Goal: Check status: Check status

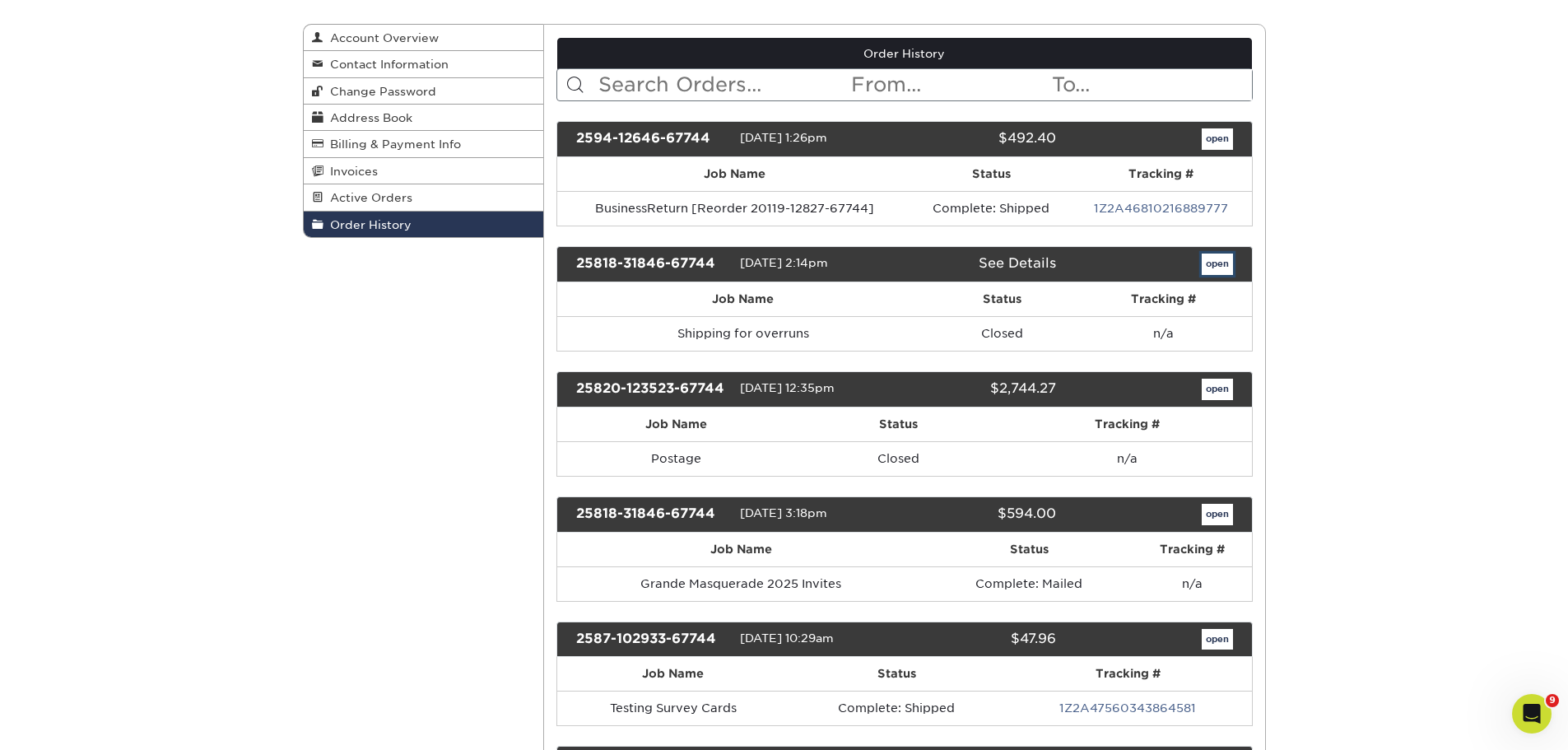
click at [1203, 264] on link "open" at bounding box center [1216, 263] width 31 height 22
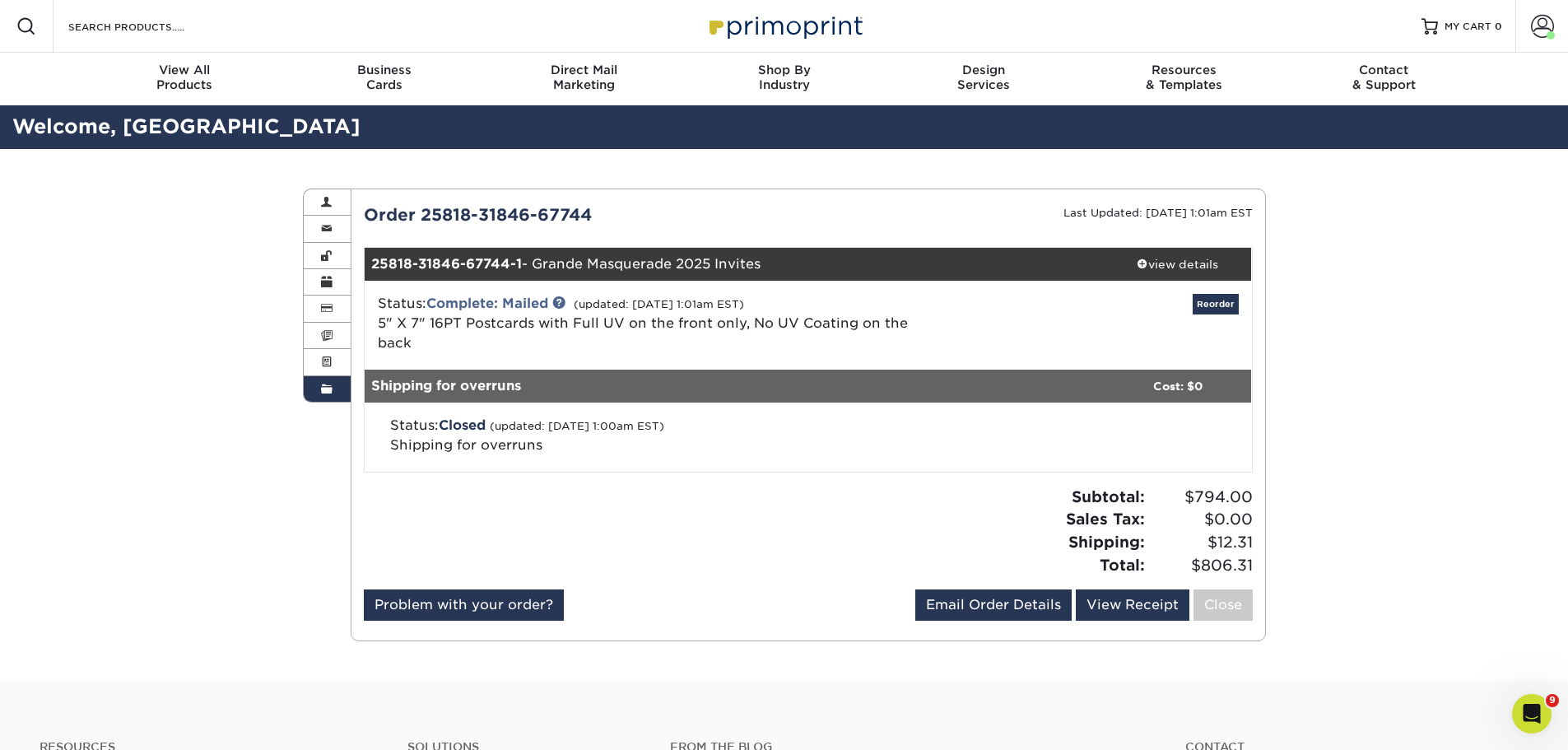
scroll to position [82, 0]
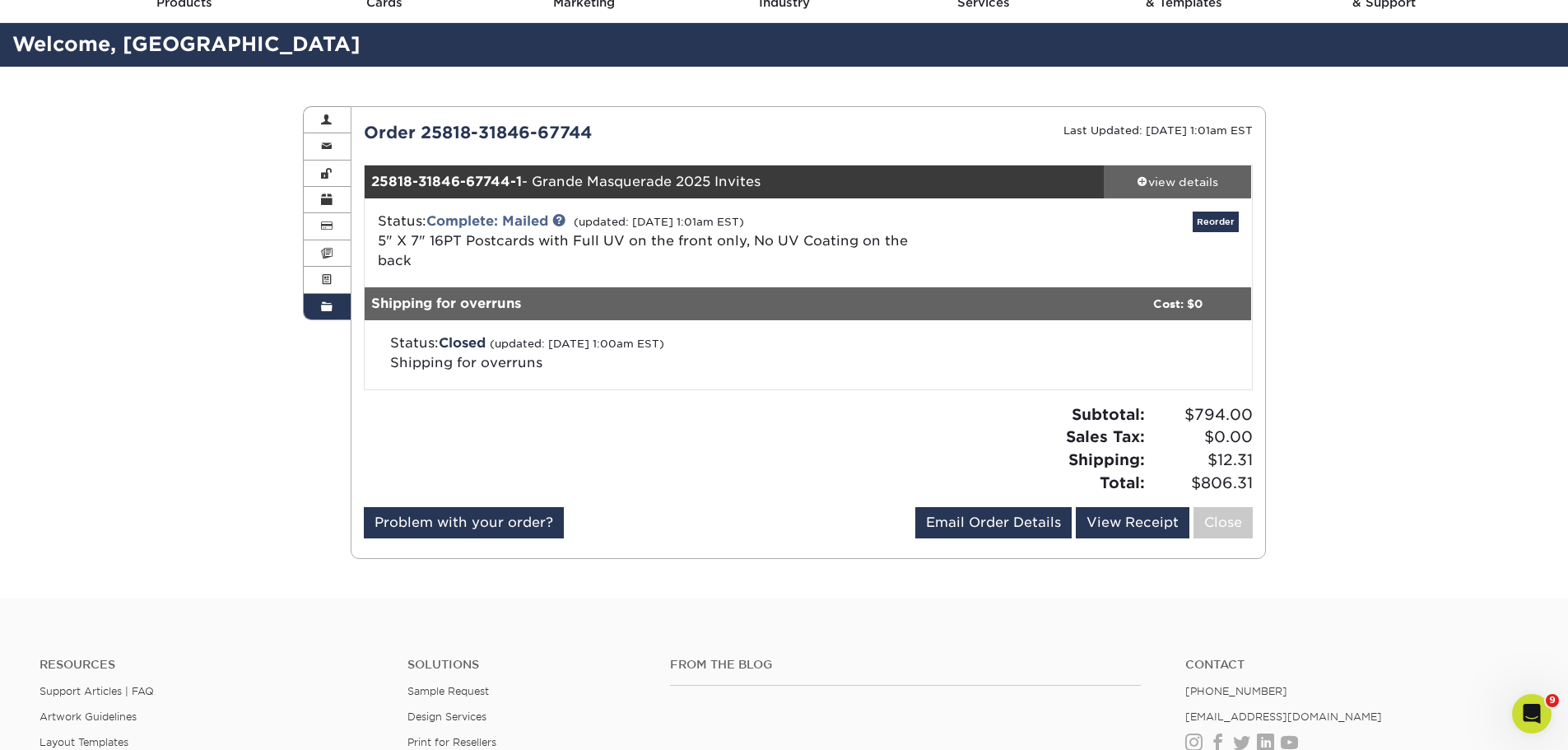
click at [1204, 191] on link "view details" at bounding box center [1178, 181] width 148 height 33
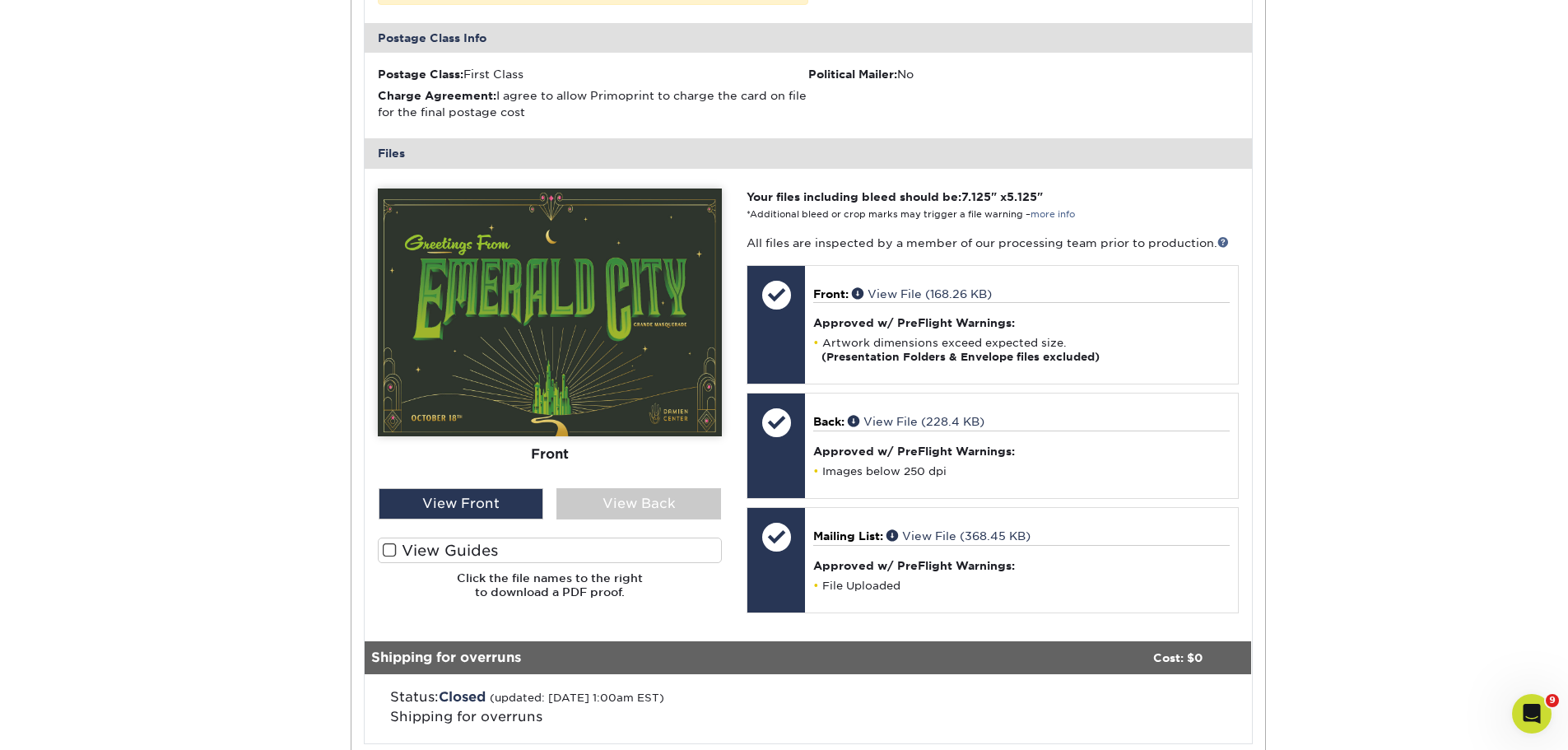
scroll to position [987, 0]
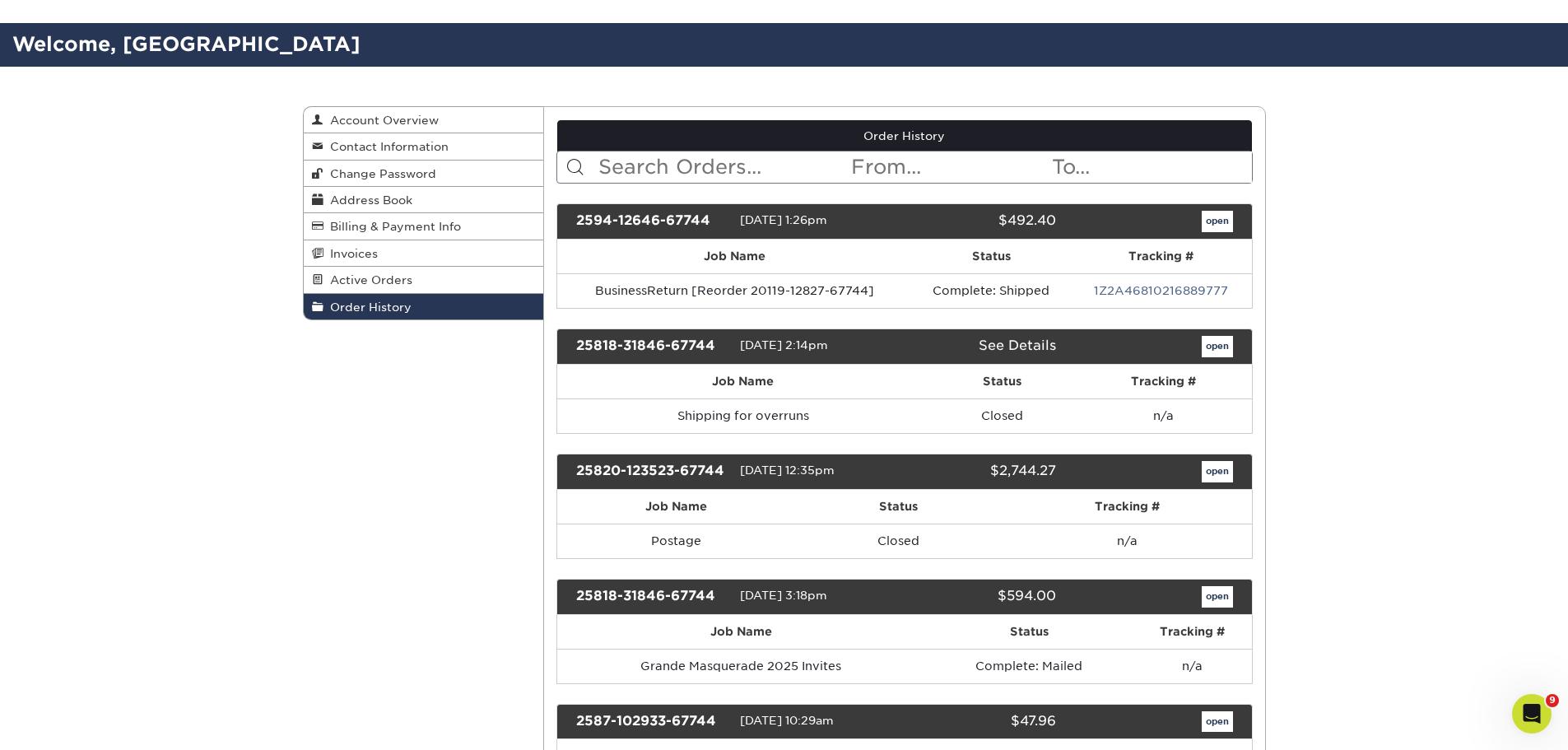
scroll to position [247, 0]
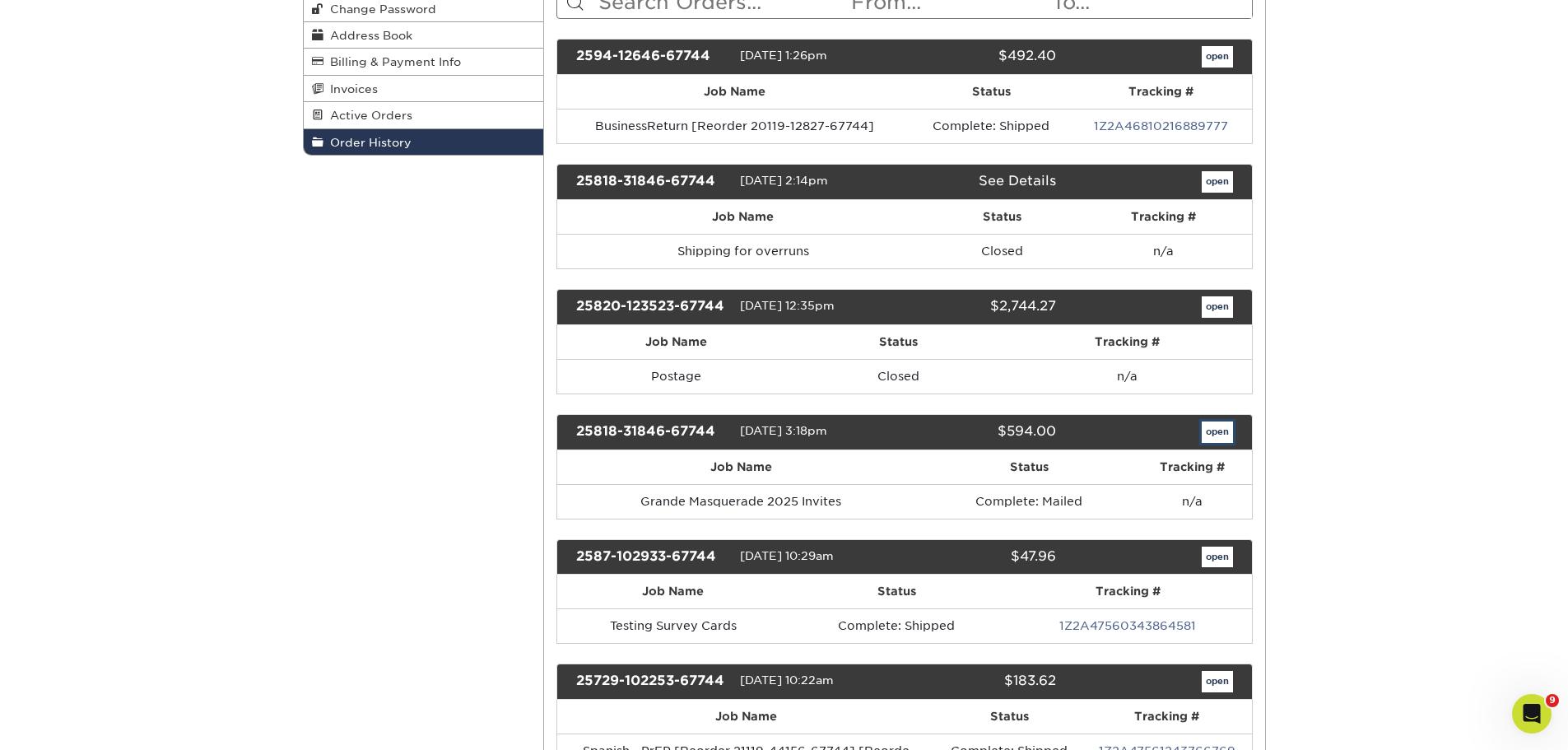
click at [1214, 437] on link "open" at bounding box center [1216, 431] width 31 height 22
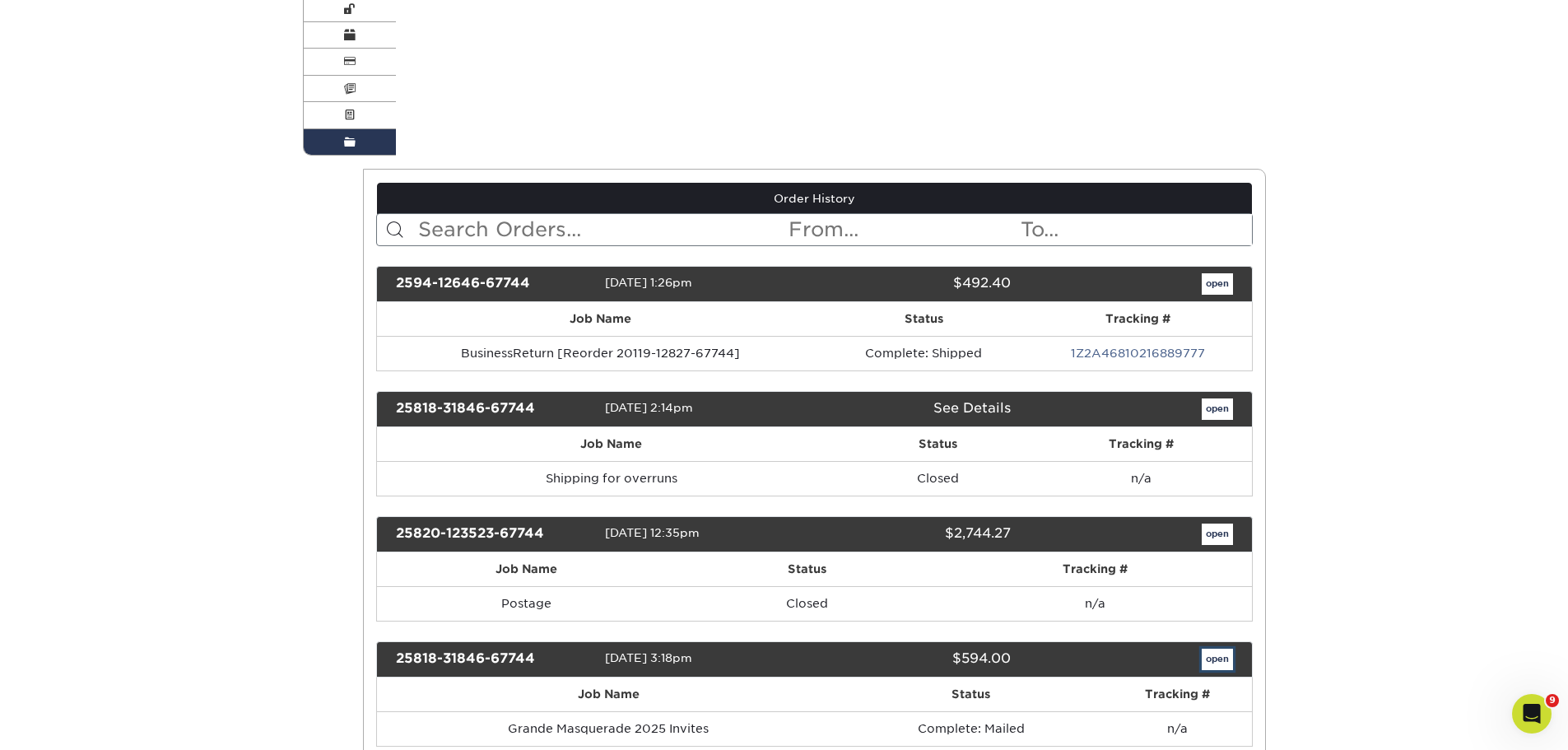
scroll to position [0, 0]
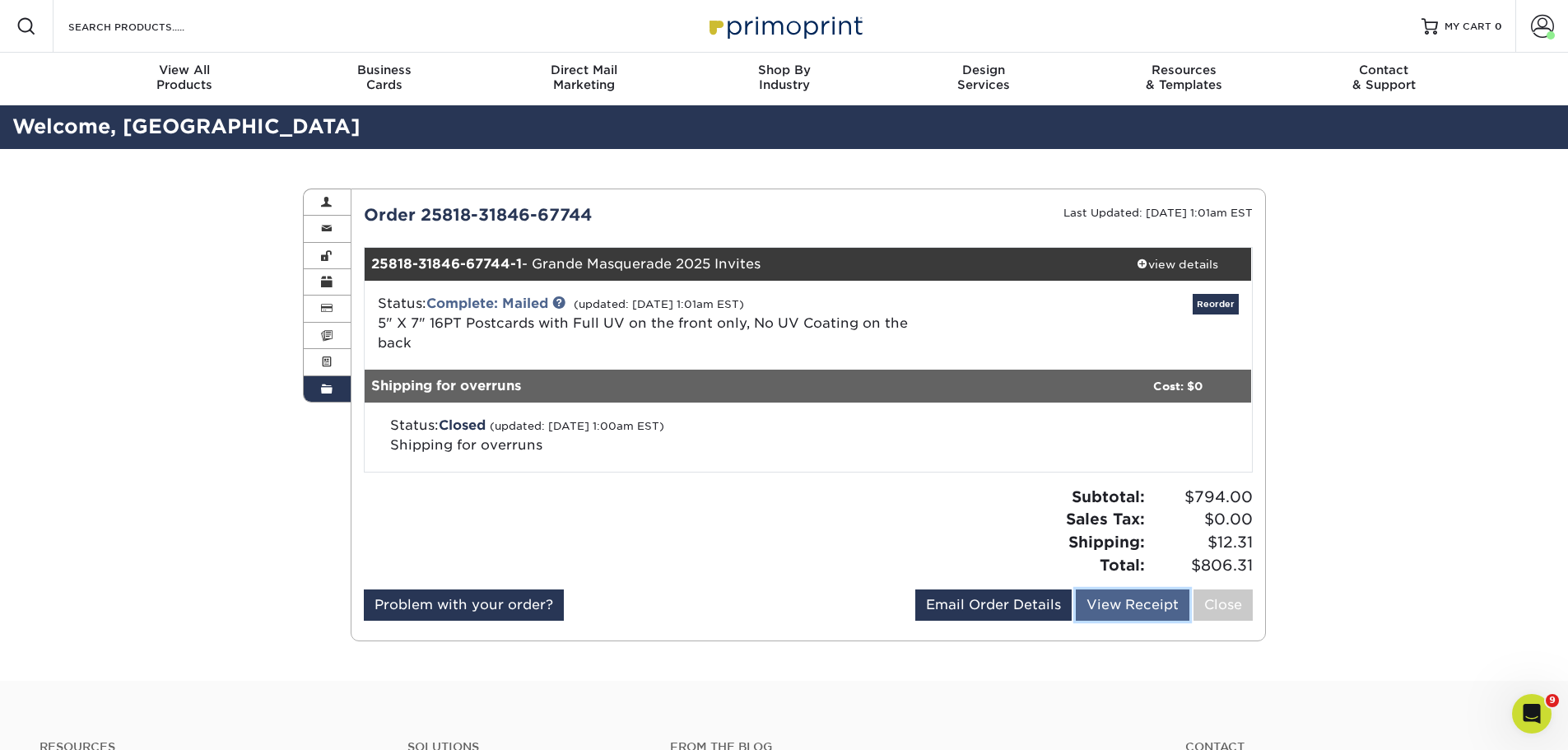
click at [1153, 589] on link "View Receipt" at bounding box center [1132, 604] width 113 height 31
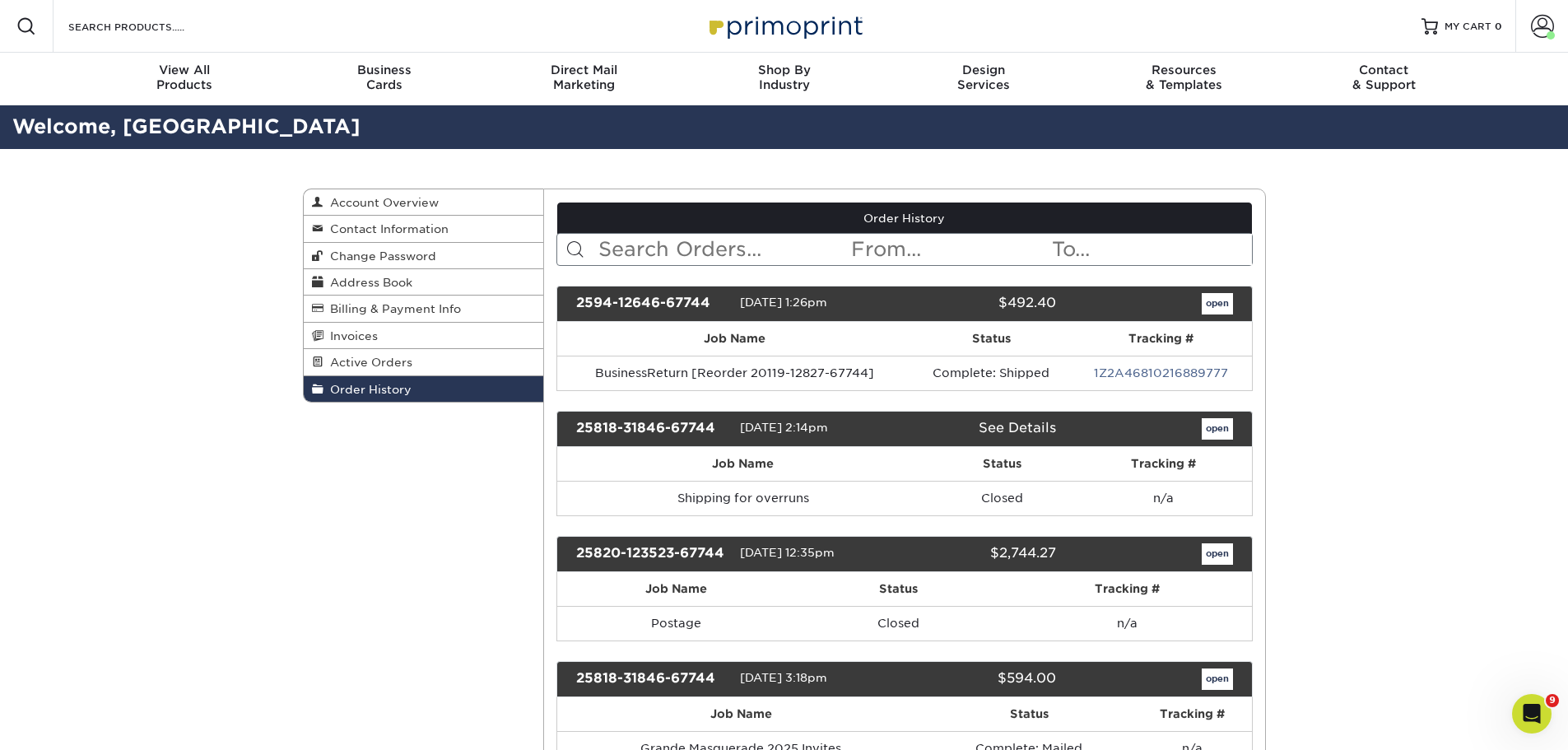
scroll to position [165, 0]
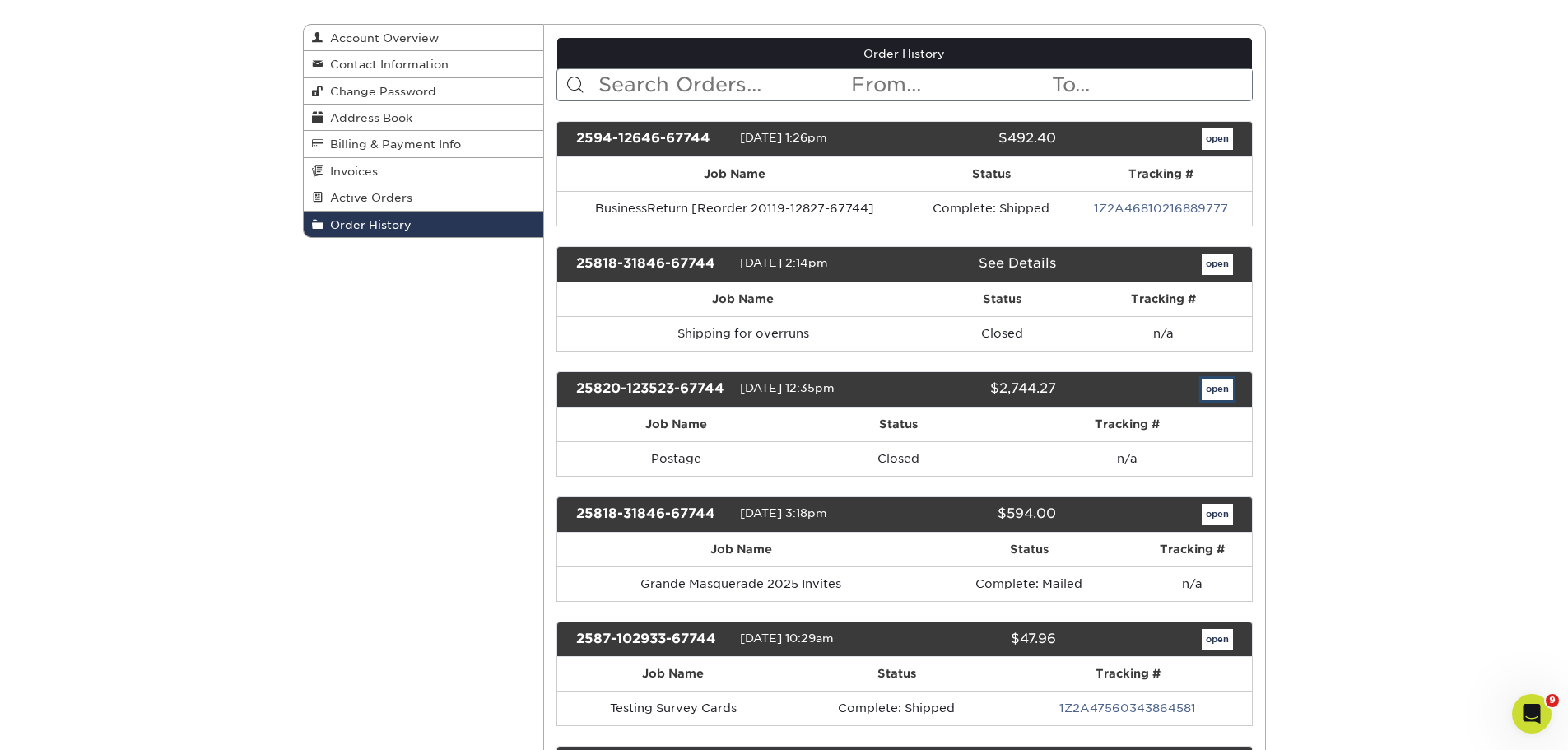
click at [1214, 386] on link "open" at bounding box center [1216, 389] width 31 height 22
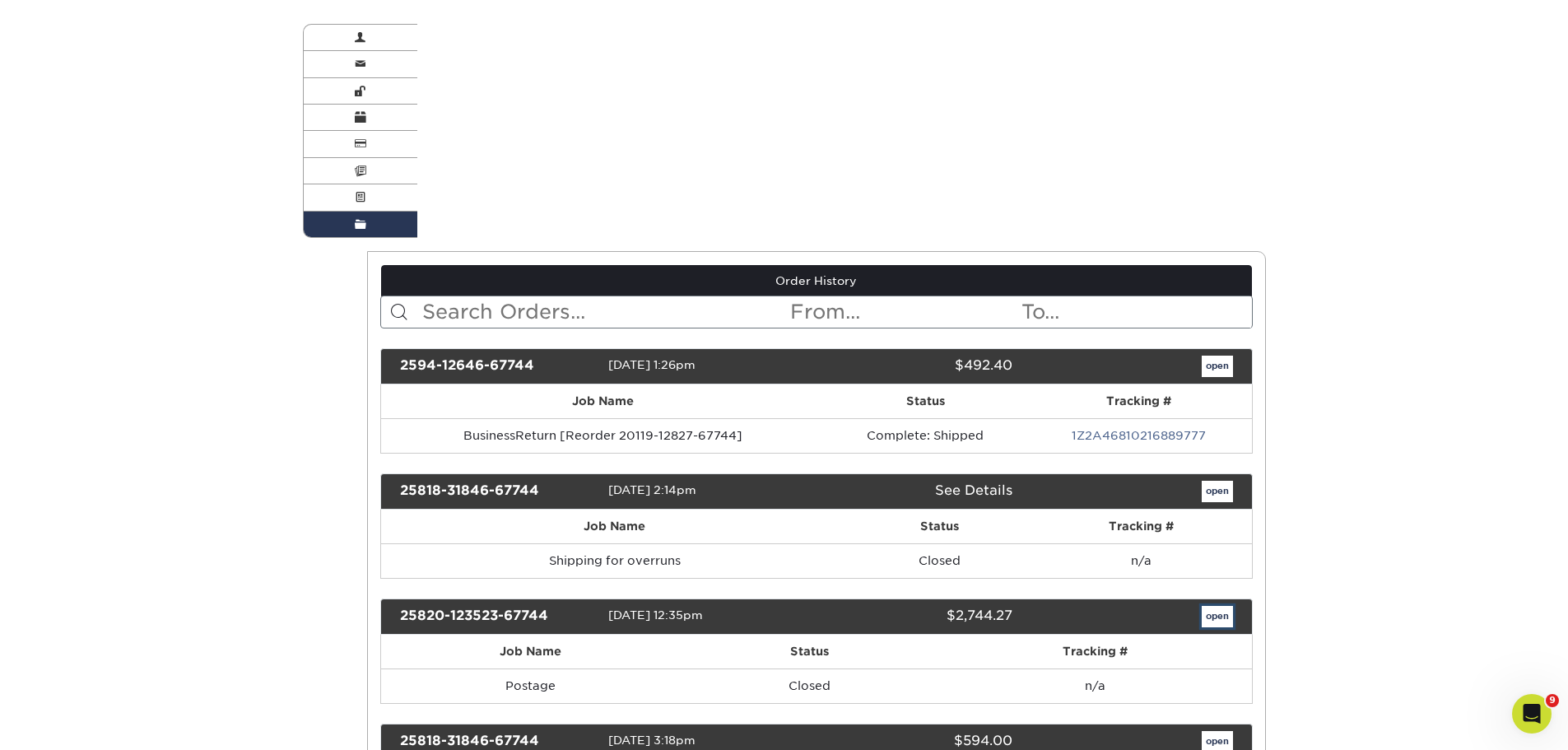
scroll to position [0, 0]
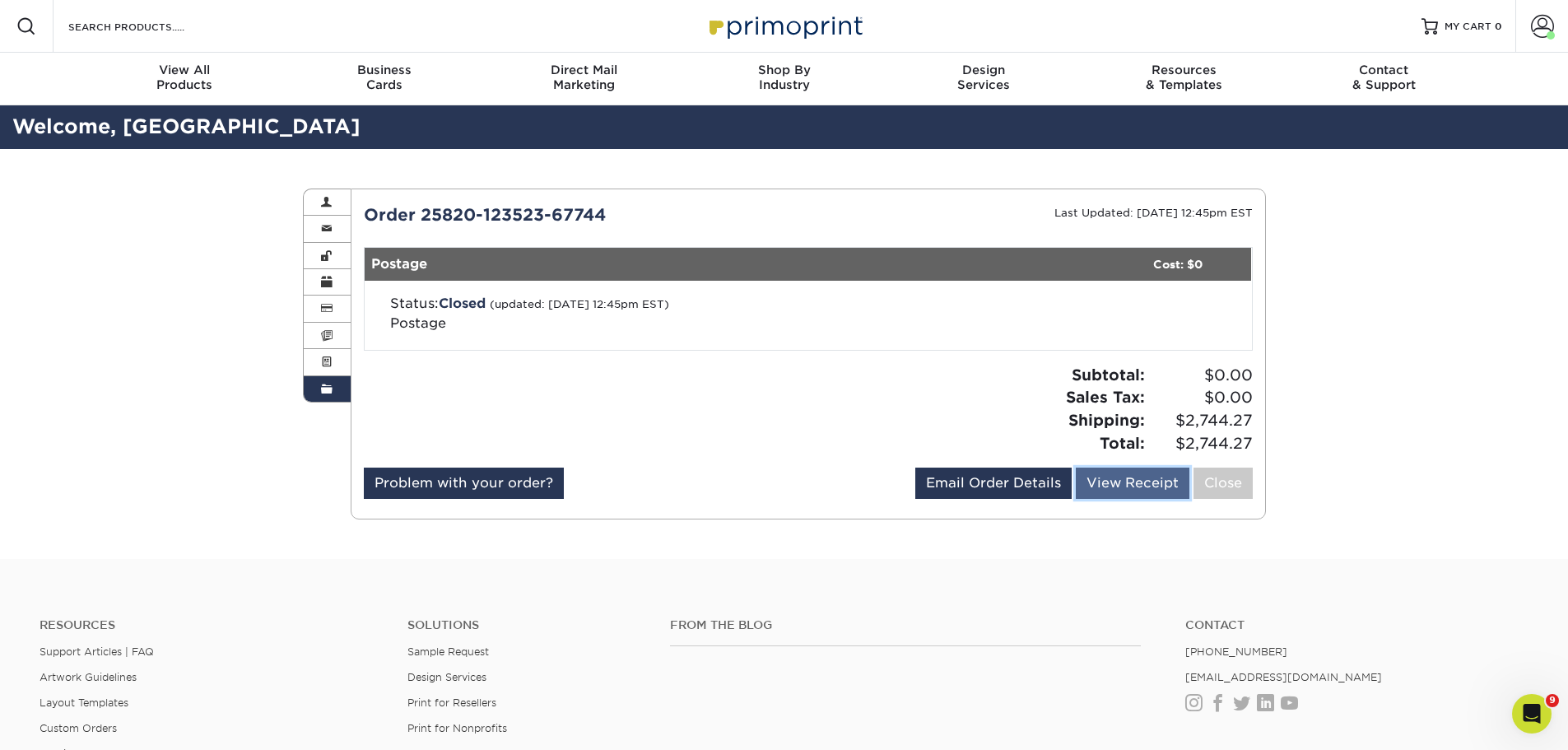
click at [1163, 489] on link "View Receipt" at bounding box center [1132, 482] width 113 height 31
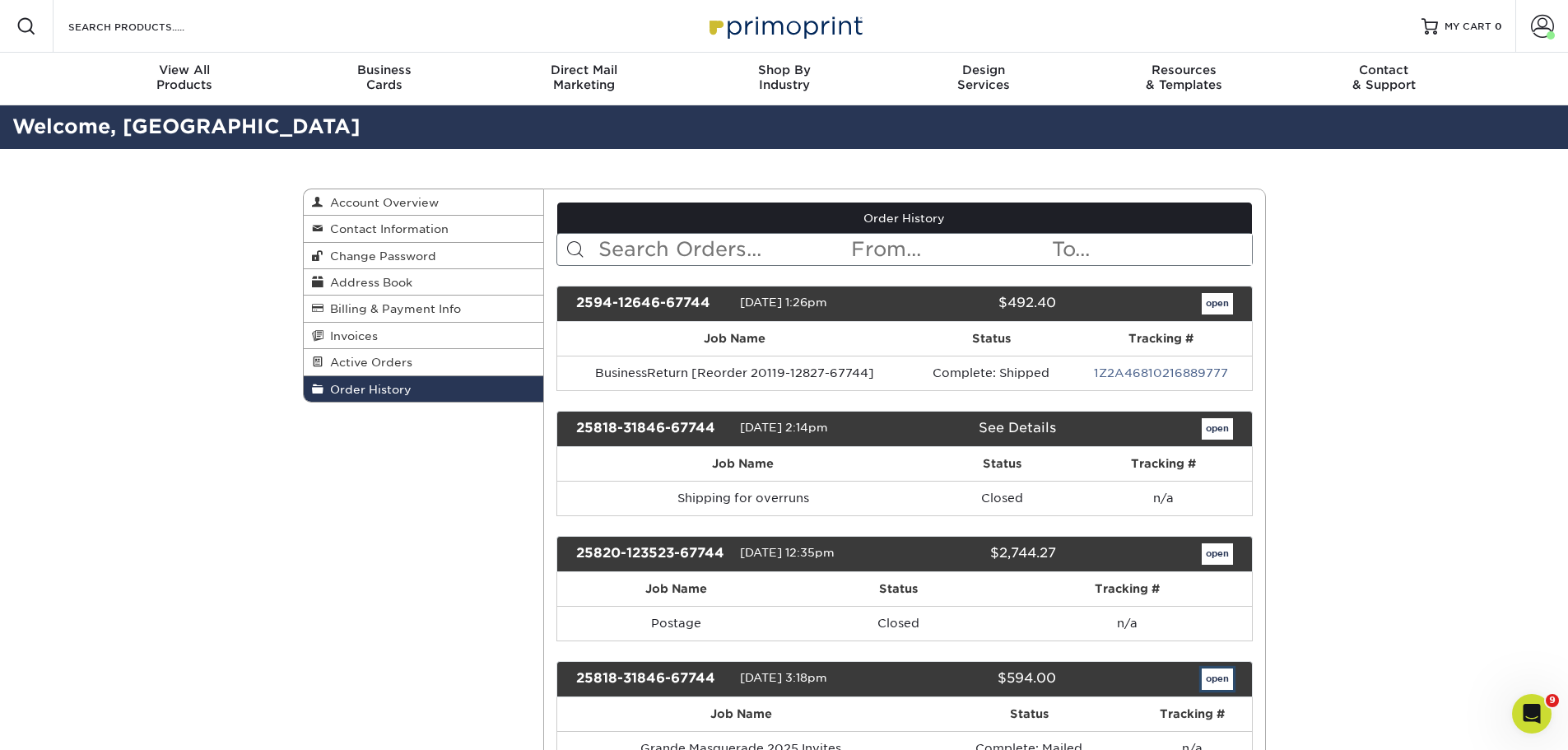
click at [1213, 683] on link "open" at bounding box center [1216, 679] width 31 height 22
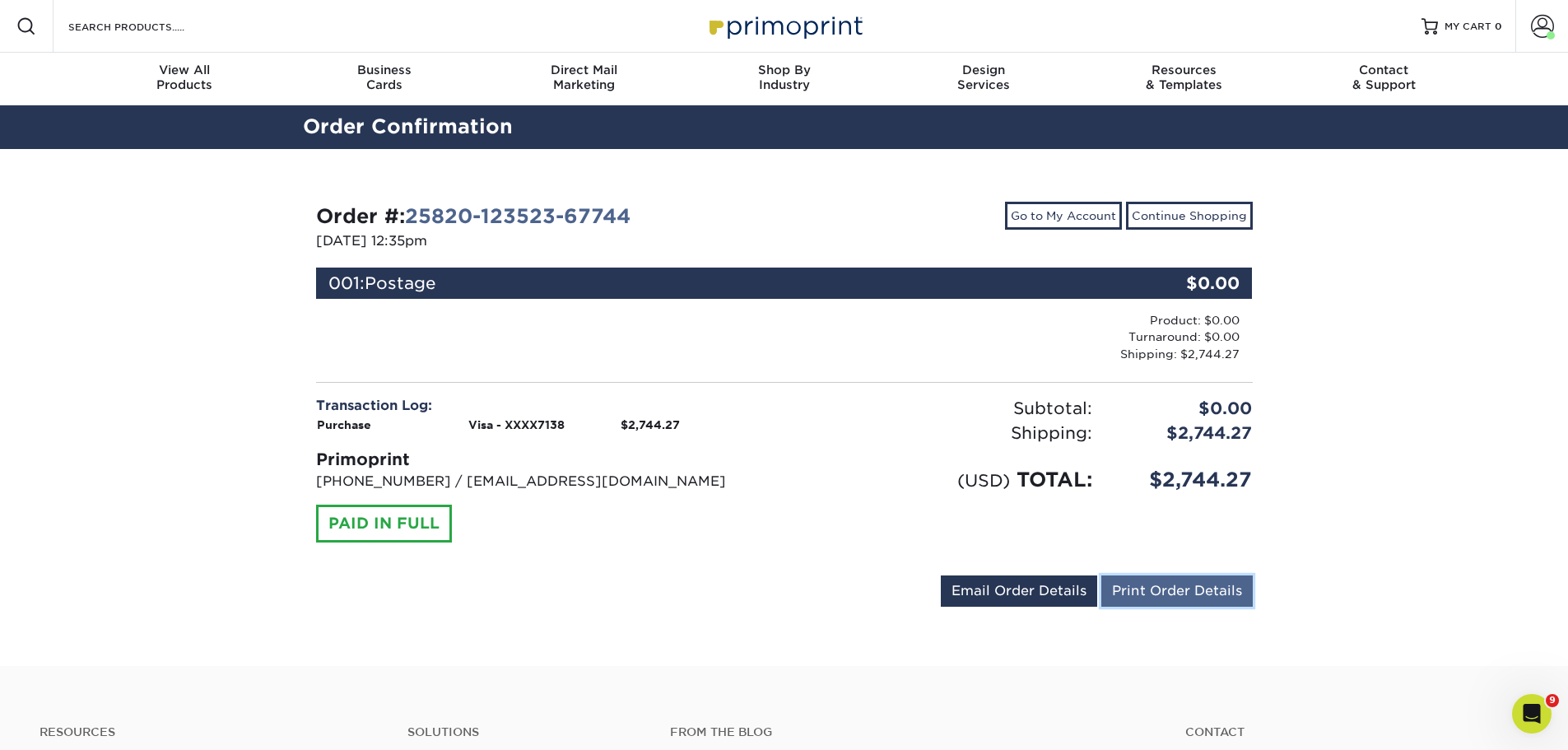
click at [1147, 595] on link "Print Order Details" at bounding box center [1176, 590] width 151 height 31
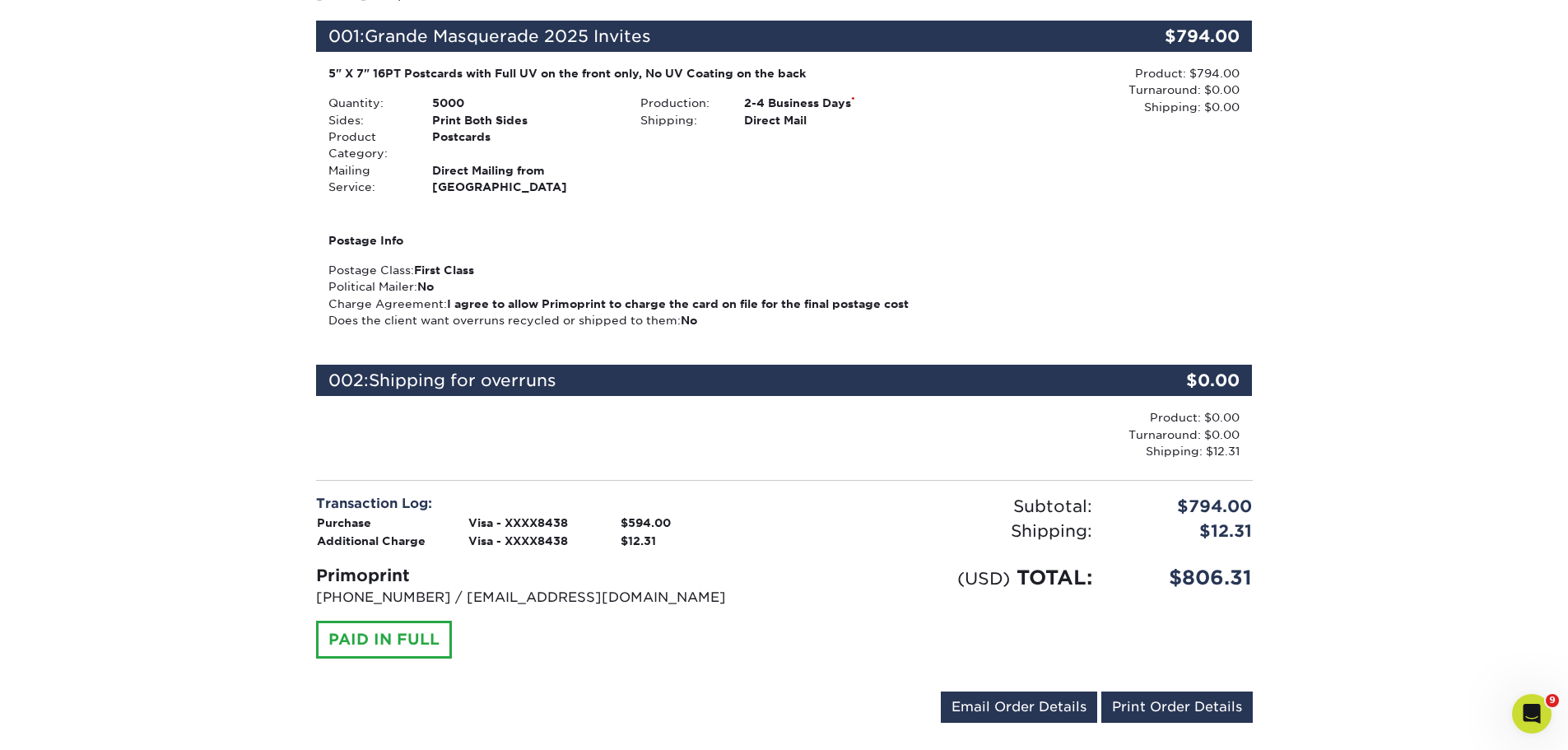
scroll to position [329, 0]
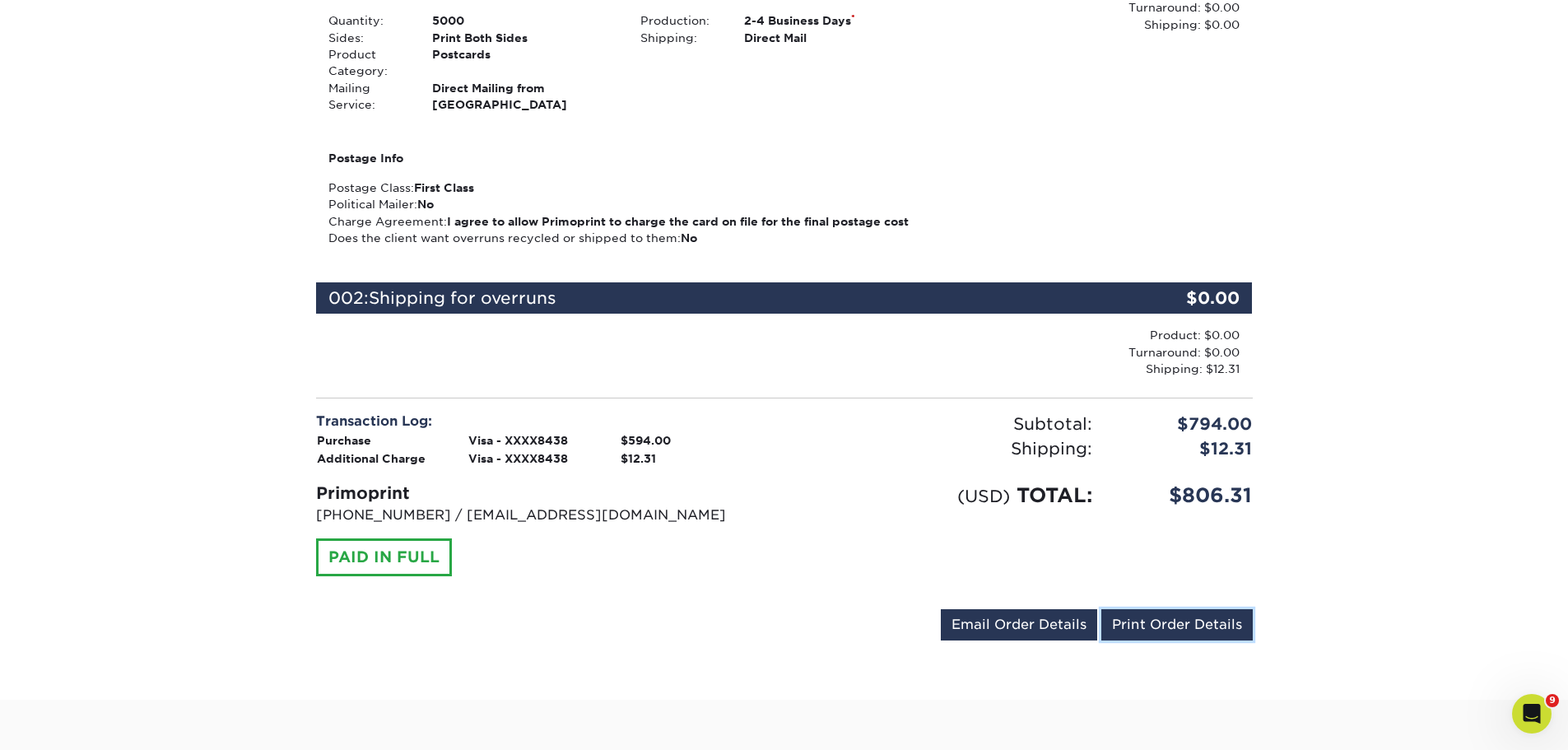
drag, startPoint x: 1181, startPoint y: 620, endPoint x: 1290, endPoint y: 655, distance: 114.5
click at [1181, 620] on link "Print Order Details" at bounding box center [1176, 623] width 151 height 31
